Goal: Find specific page/section: Find specific page/section

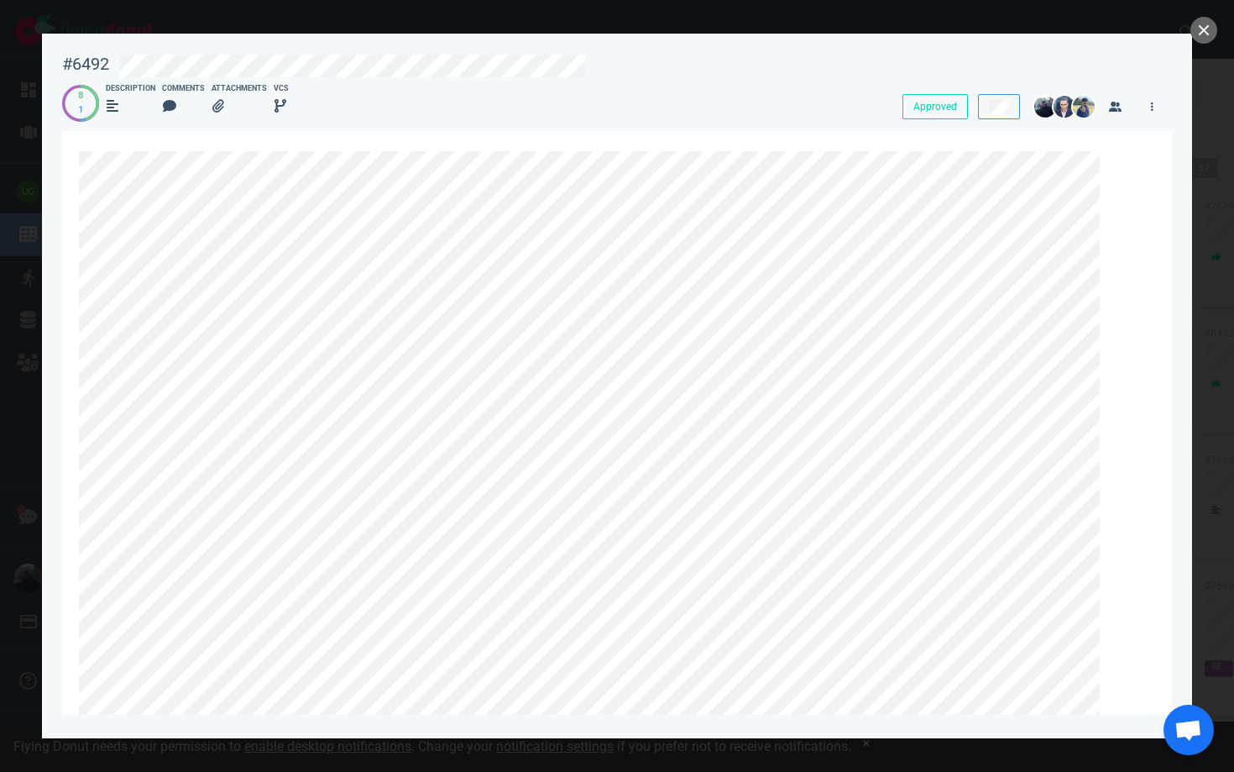
scroll to position [0, 481]
click at [1201, 41] on button "close" at bounding box center [1204, 30] width 27 height 27
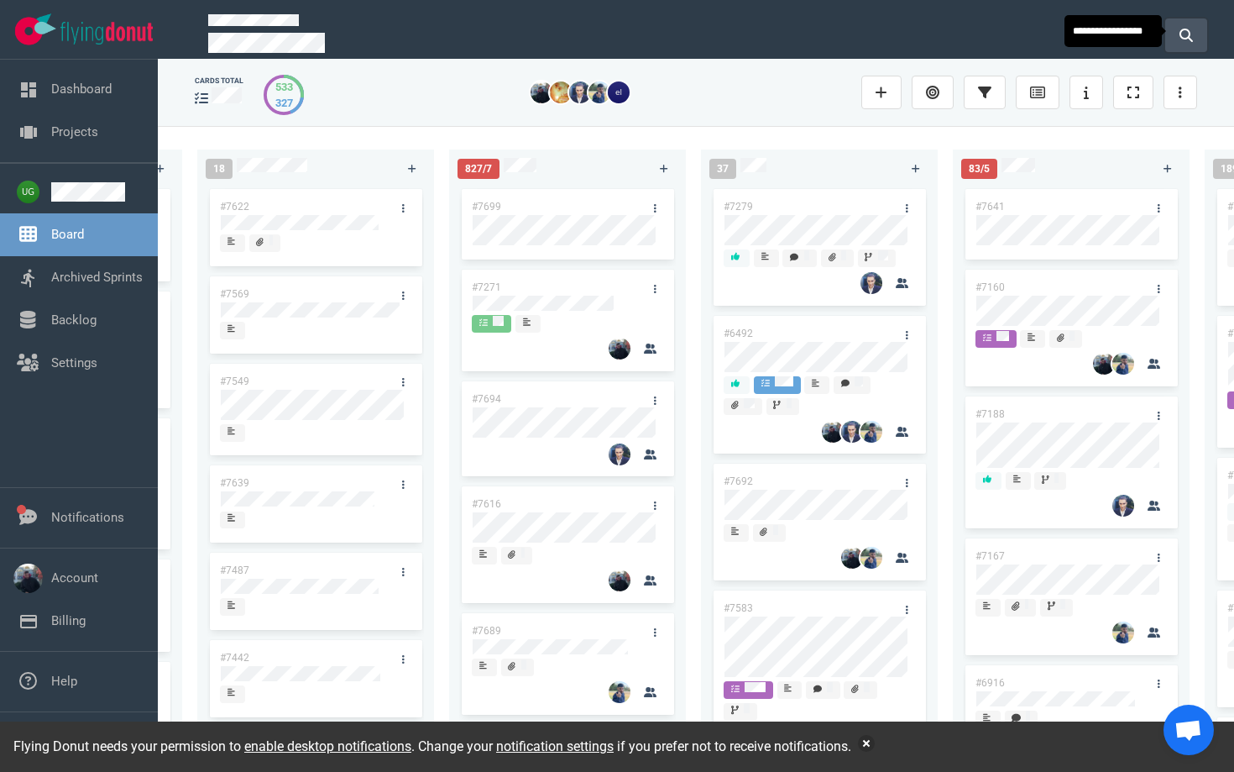
click at [1196, 28] on button at bounding box center [1186, 35] width 42 height 34
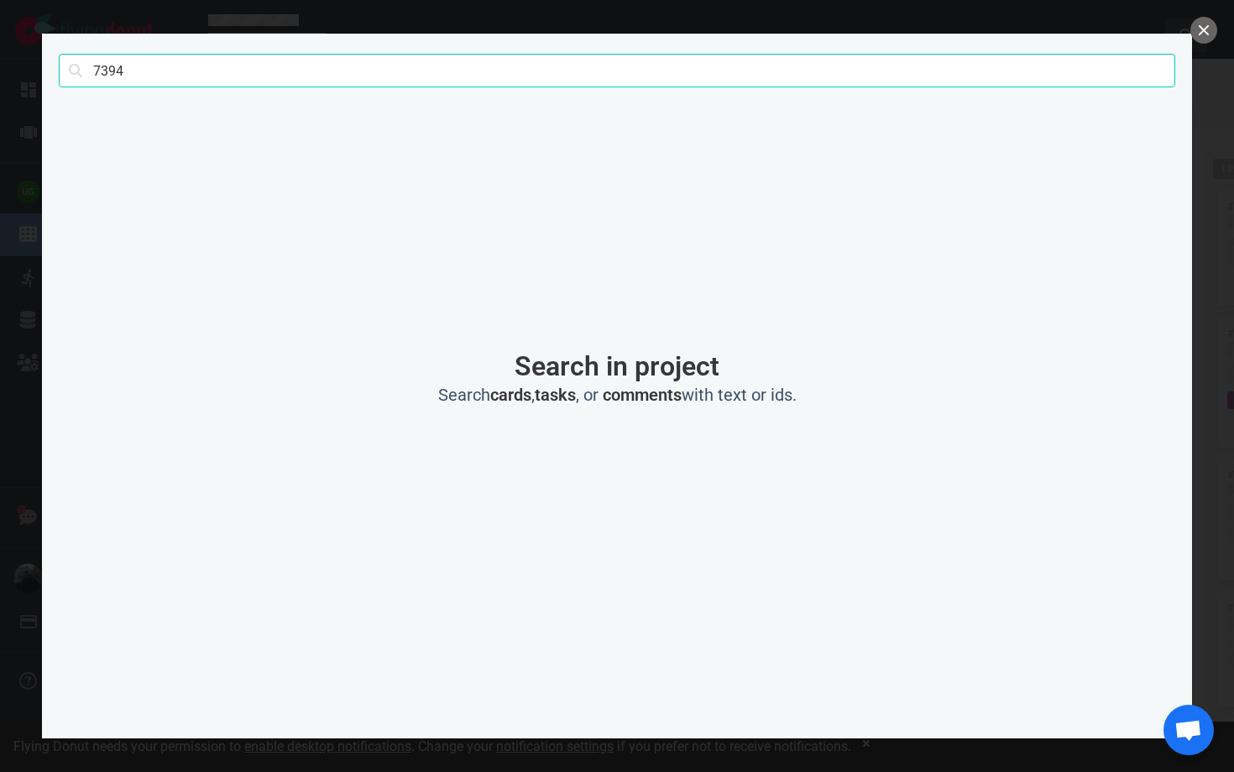
click button "Search" at bounding box center [0, 0] width 0 height 0
click at [181, 70] on input "7394" at bounding box center [617, 71] width 1117 height 34
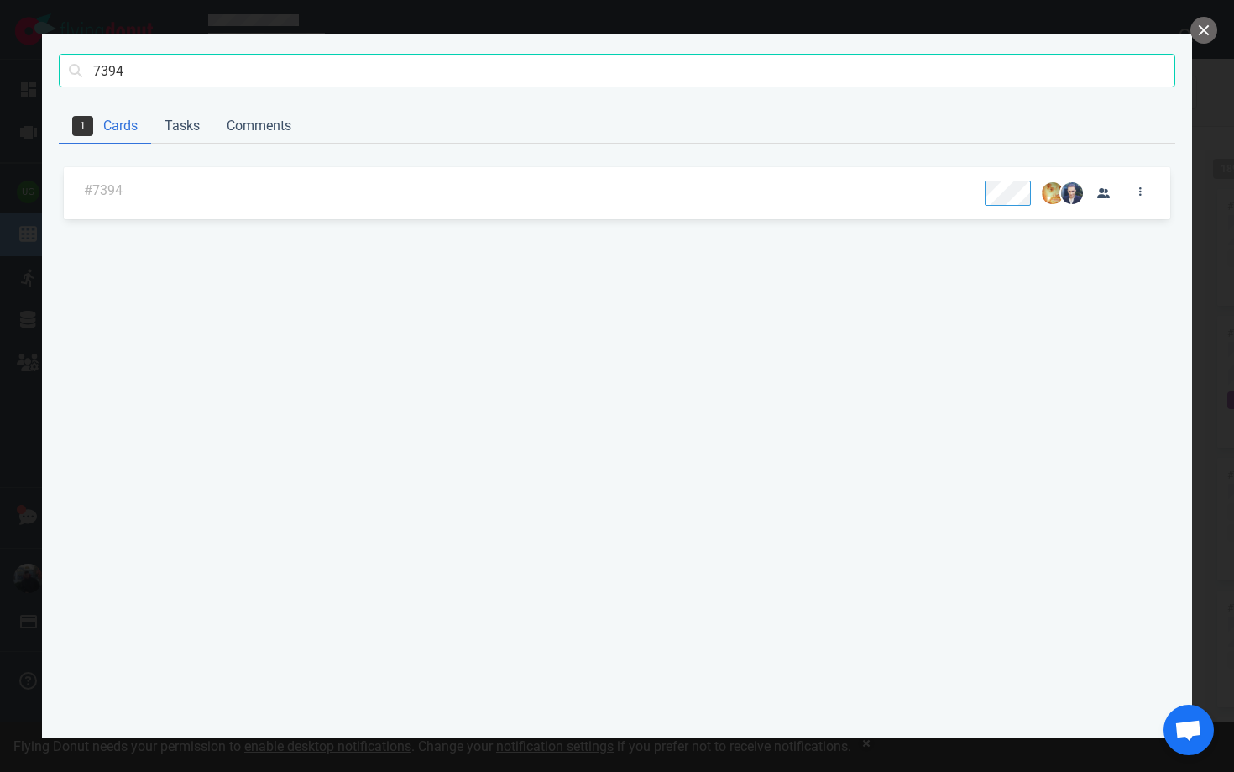
click at [181, 70] on input "7394" at bounding box center [617, 71] width 1117 height 34
type input "2394"
click button "Search" at bounding box center [0, 0] width 0 height 0
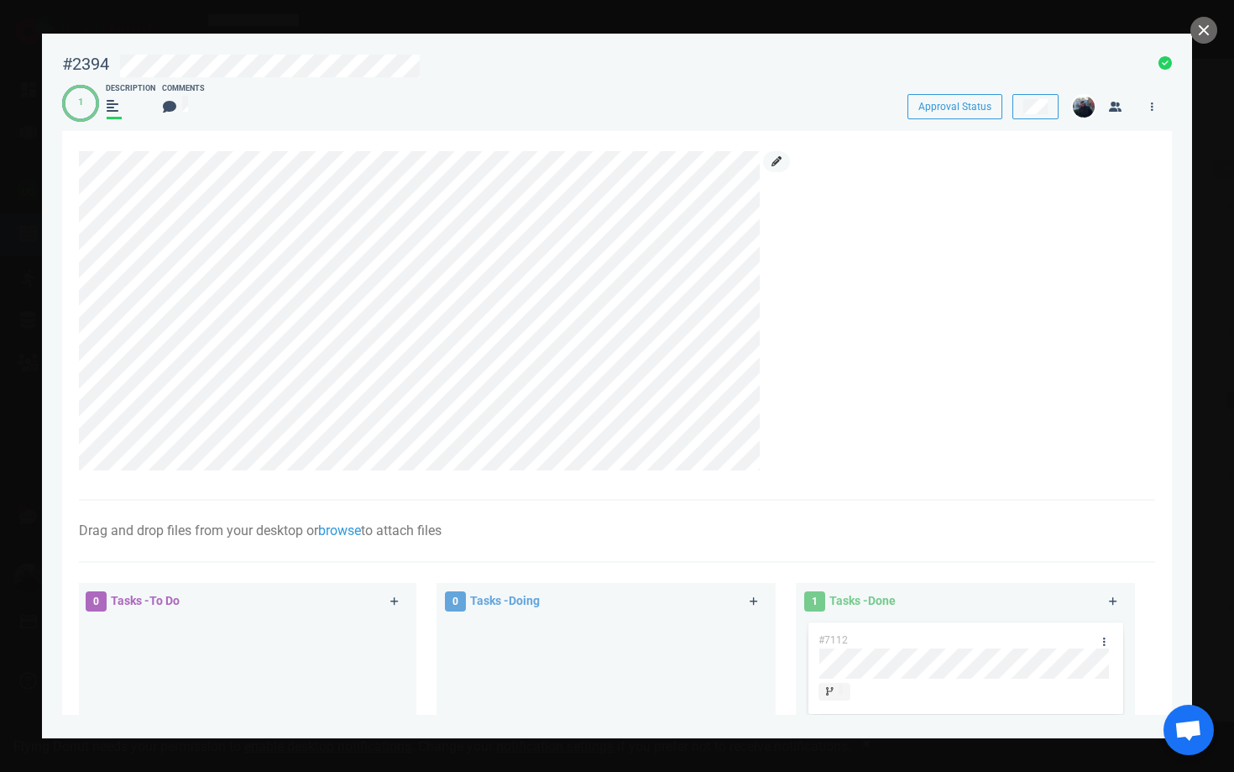
click at [775, 163] on icon at bounding box center [777, 161] width 10 height 10
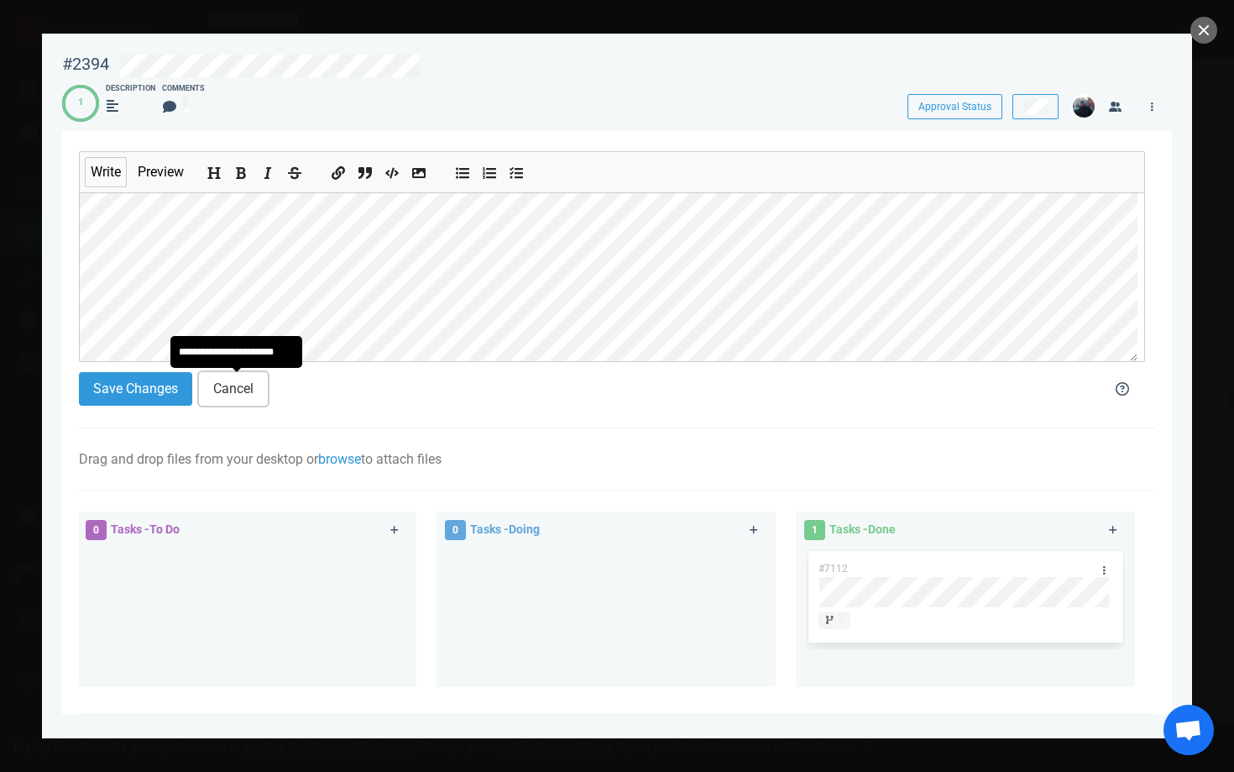
click at [228, 399] on button "Cancel" at bounding box center [233, 389] width 69 height 34
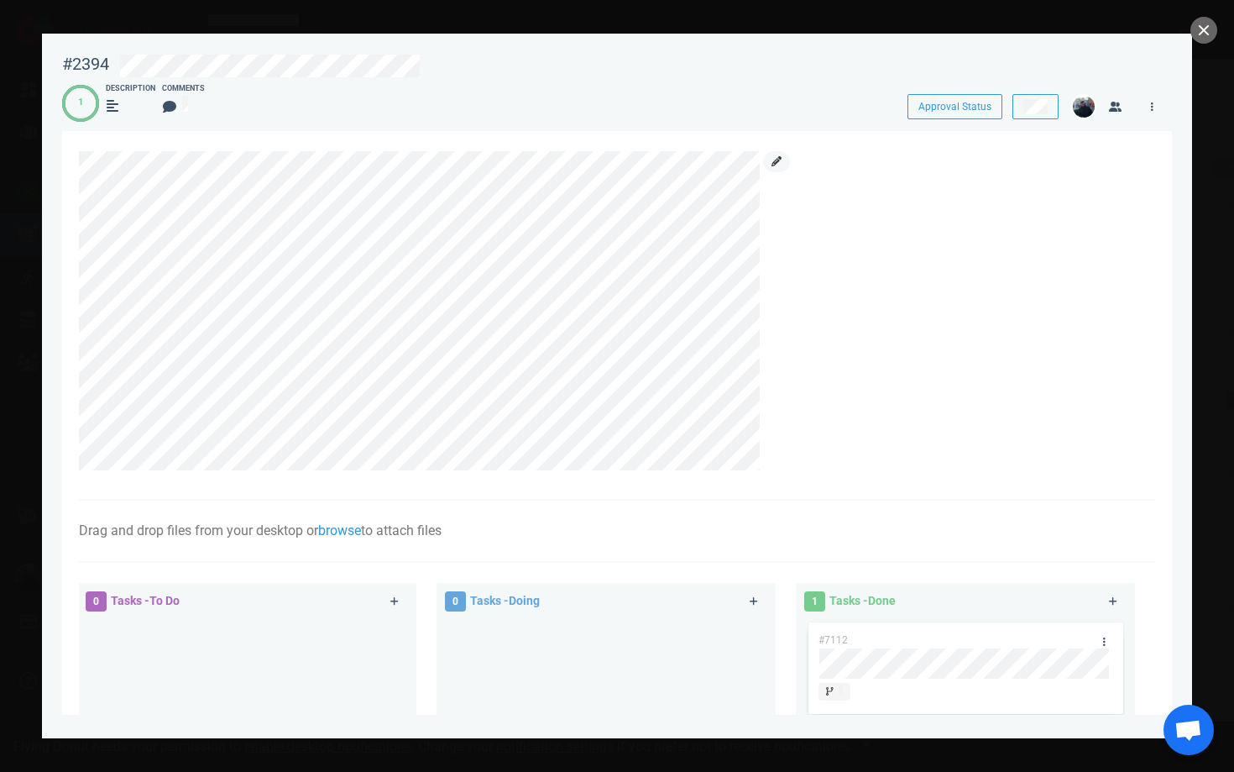
click at [774, 169] on link at bounding box center [776, 161] width 27 height 21
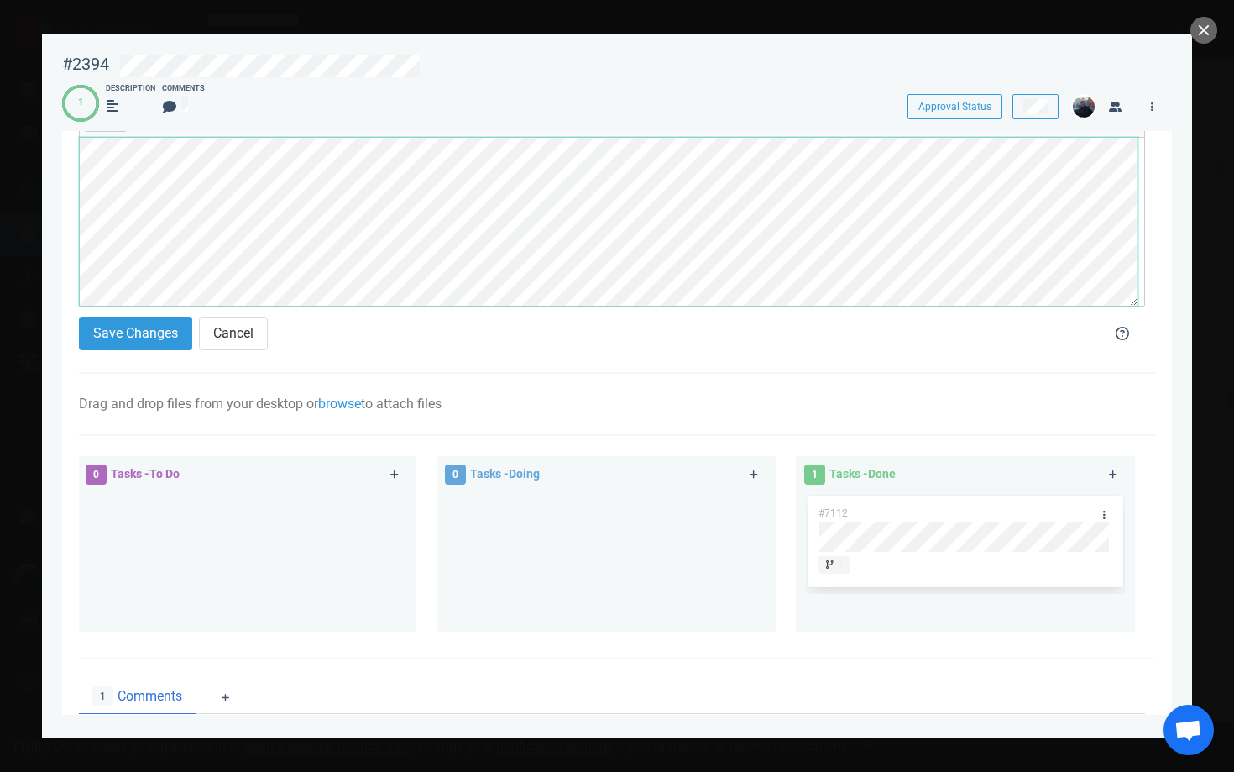
scroll to position [232, 0]
